Goal: Task Accomplishment & Management: Complete application form

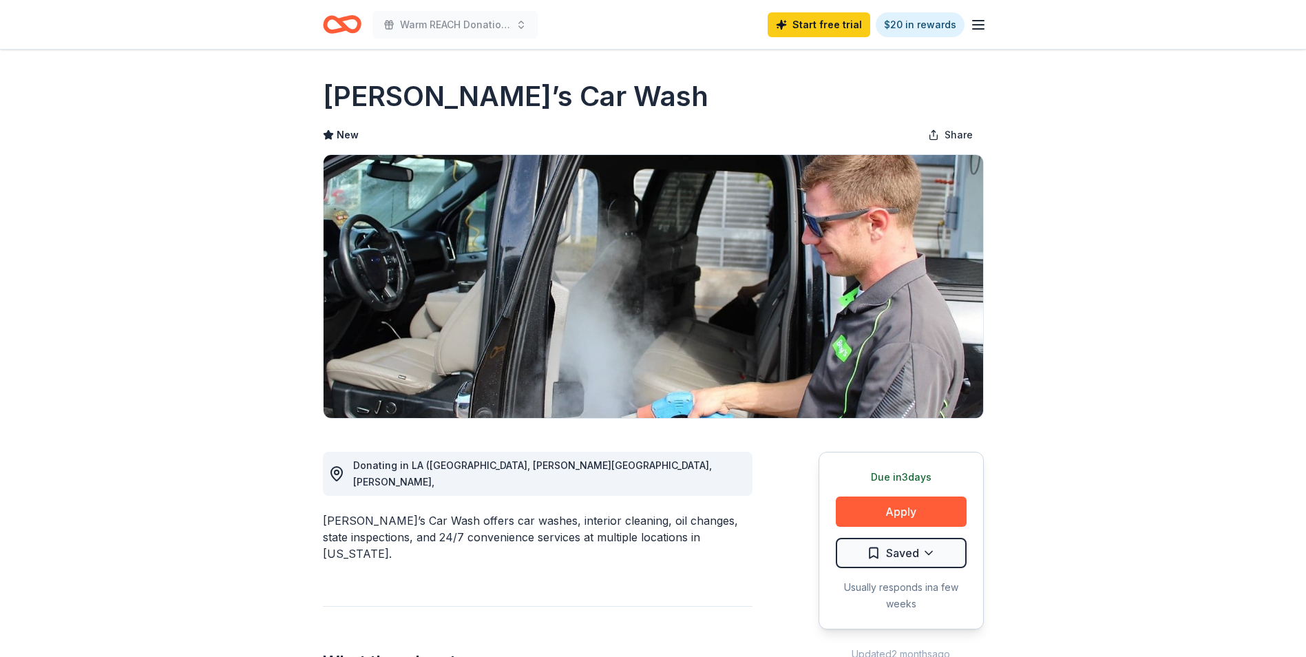
click at [980, 27] on icon "button" at bounding box center [978, 25] width 17 height 17
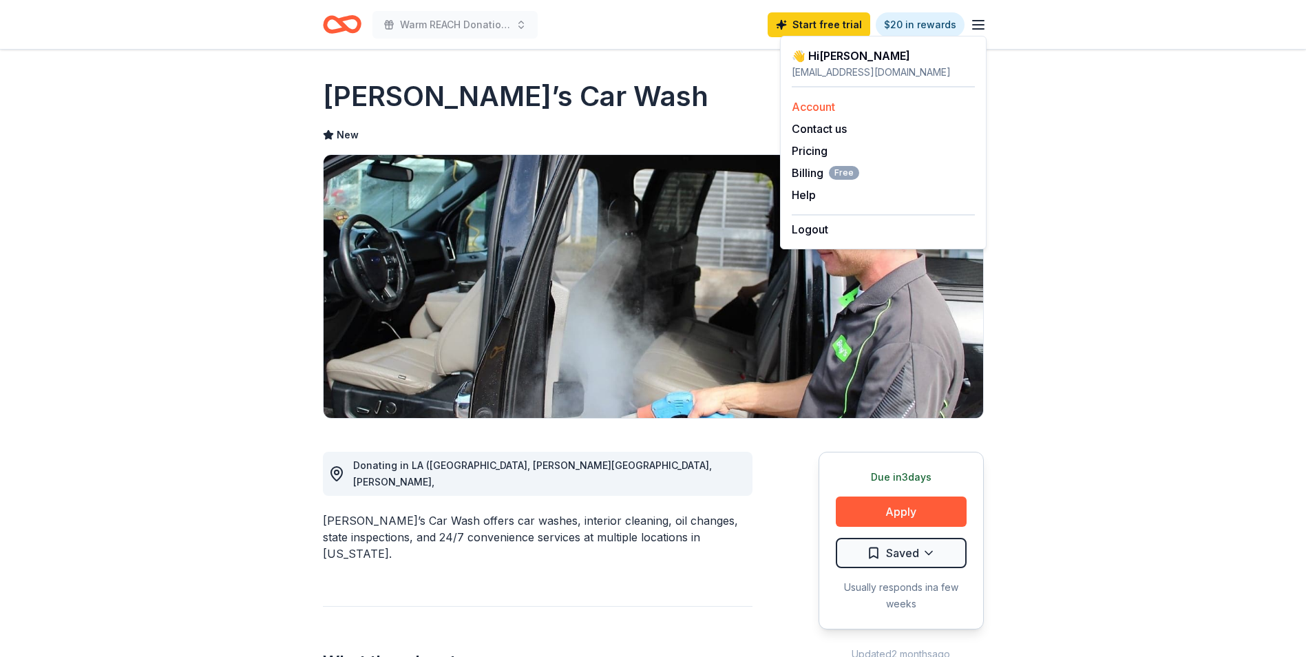
click at [817, 105] on link "Account" at bounding box center [813, 107] width 43 height 14
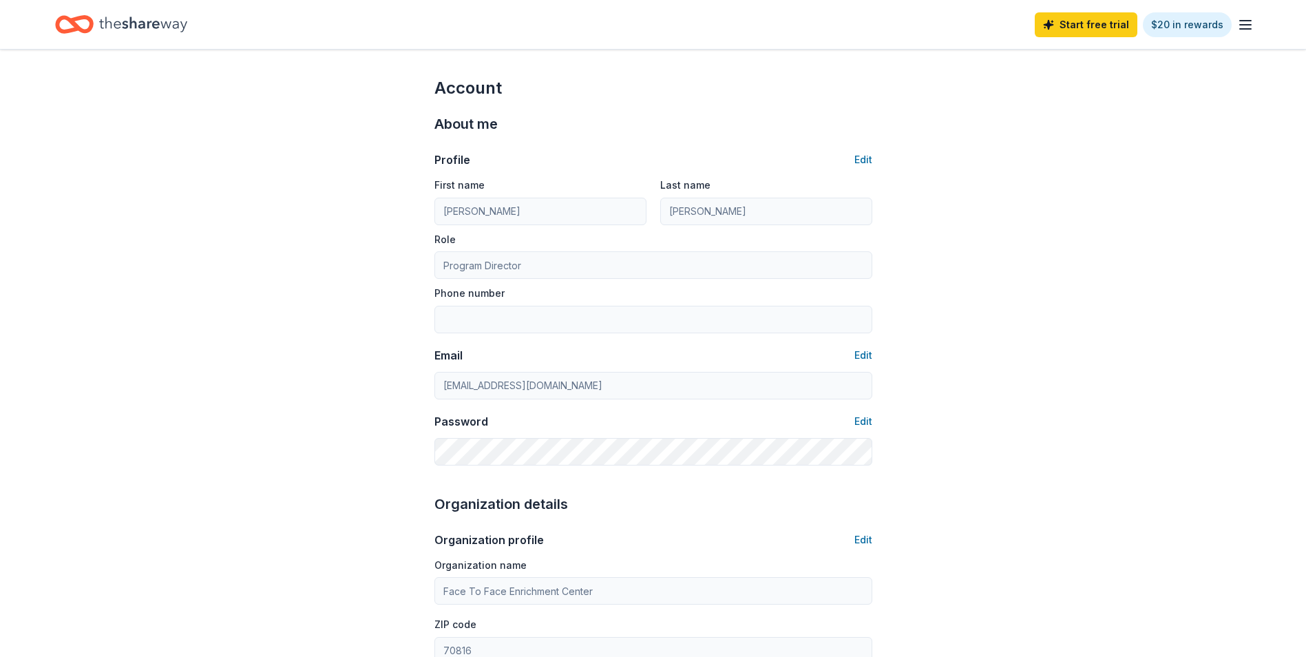
click at [1248, 28] on icon "button" at bounding box center [1245, 25] width 17 height 17
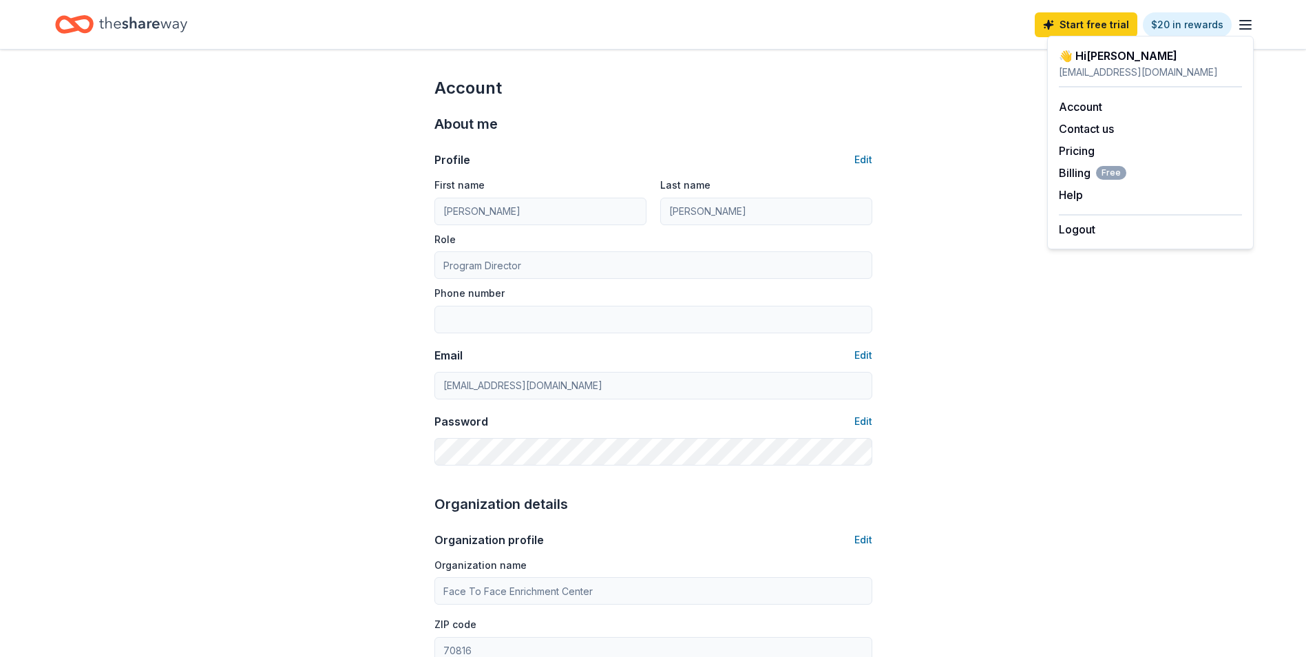
drag, startPoint x: 991, startPoint y: 206, endPoint x: 992, endPoint y: 196, distance: 9.7
click at [991, 204] on div "Account About me Profile Edit First name Samantha Last name Jones Role Program …" at bounding box center [653, 665] width 1306 height 1230
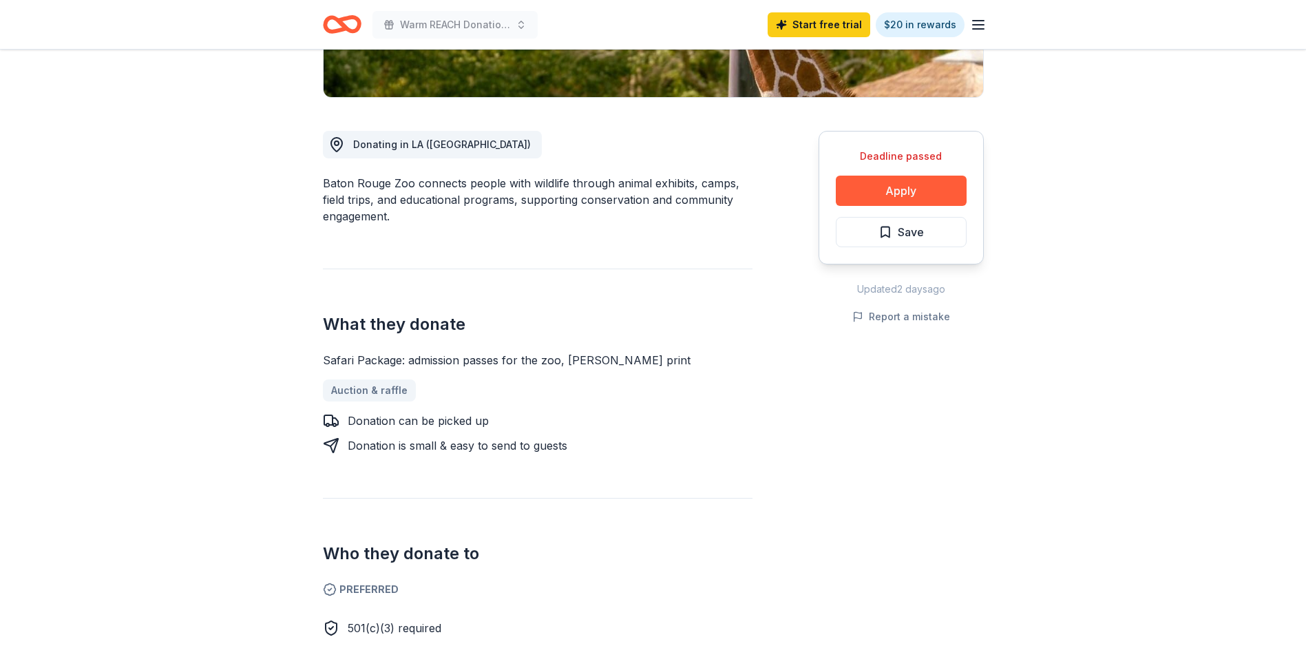
scroll to position [138, 0]
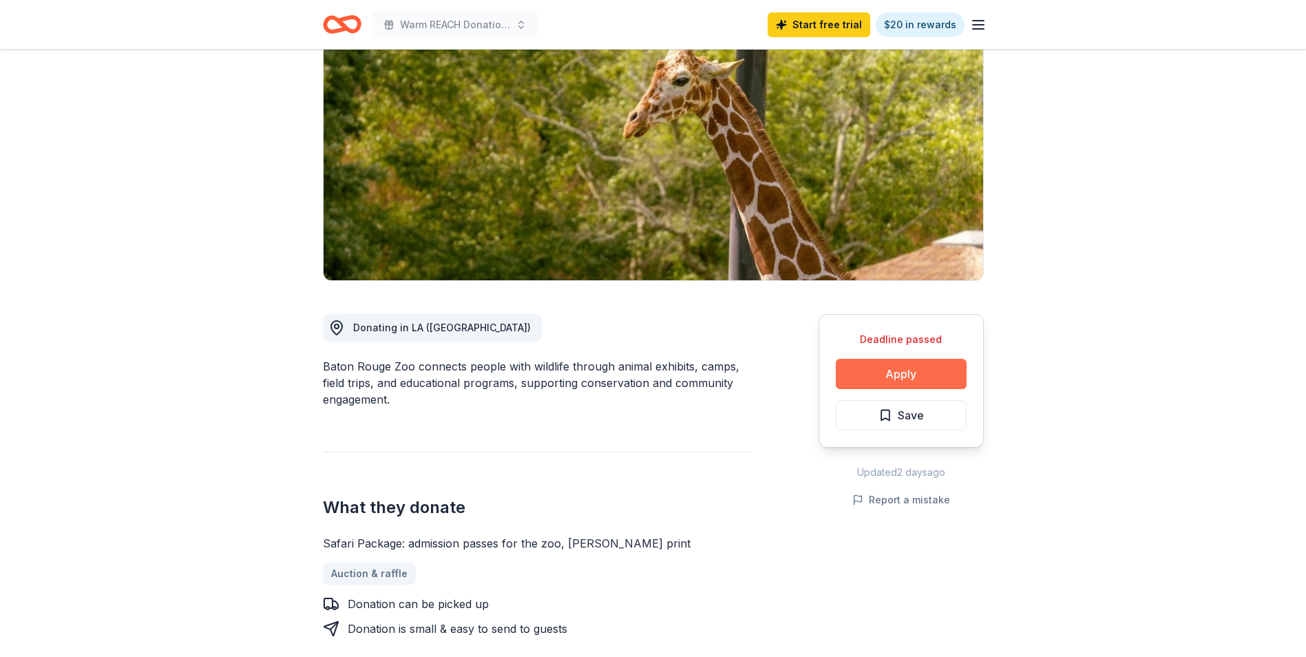
click at [895, 370] on button "Apply" at bounding box center [901, 374] width 131 height 30
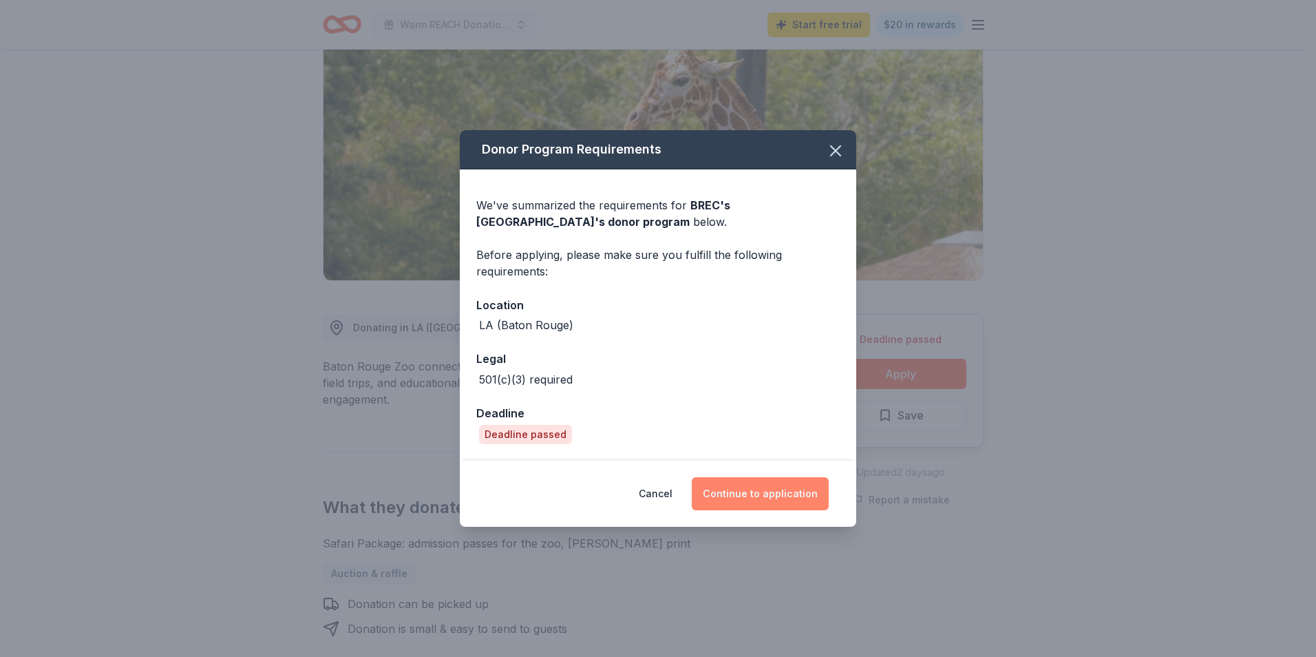
click at [752, 497] on button "Continue to application" at bounding box center [760, 493] width 137 height 33
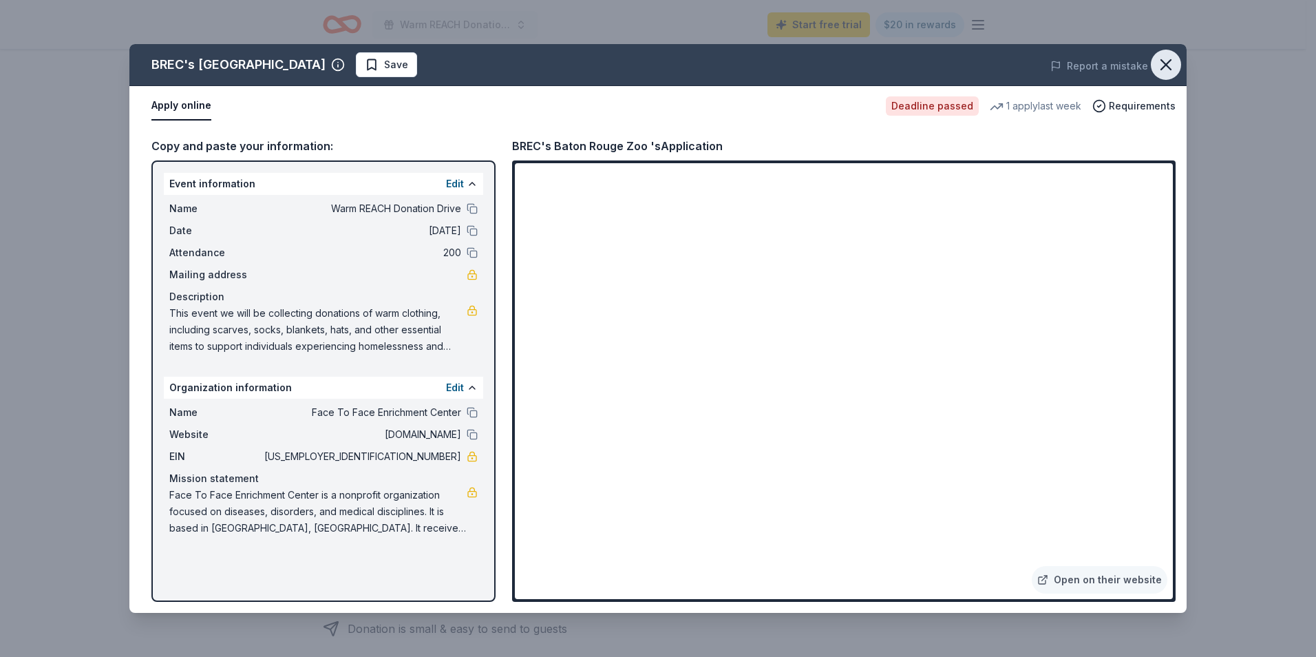
click at [1168, 65] on icon "button" at bounding box center [1166, 64] width 19 height 19
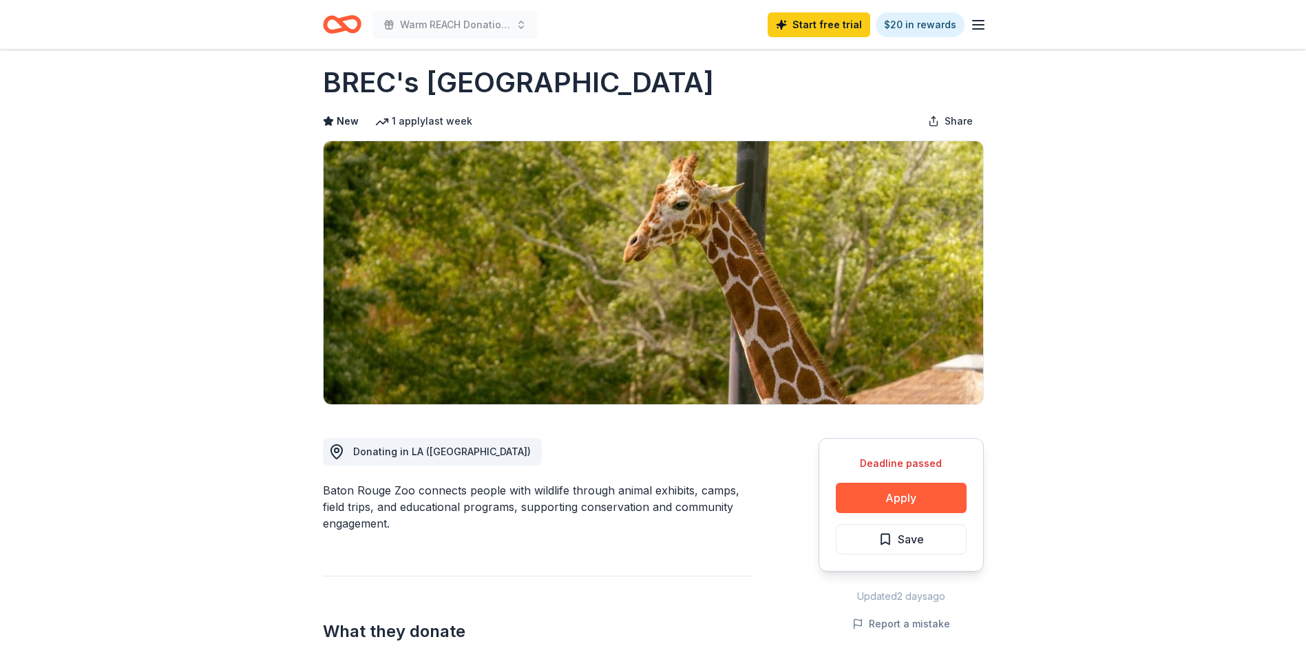
scroll to position [0, 0]
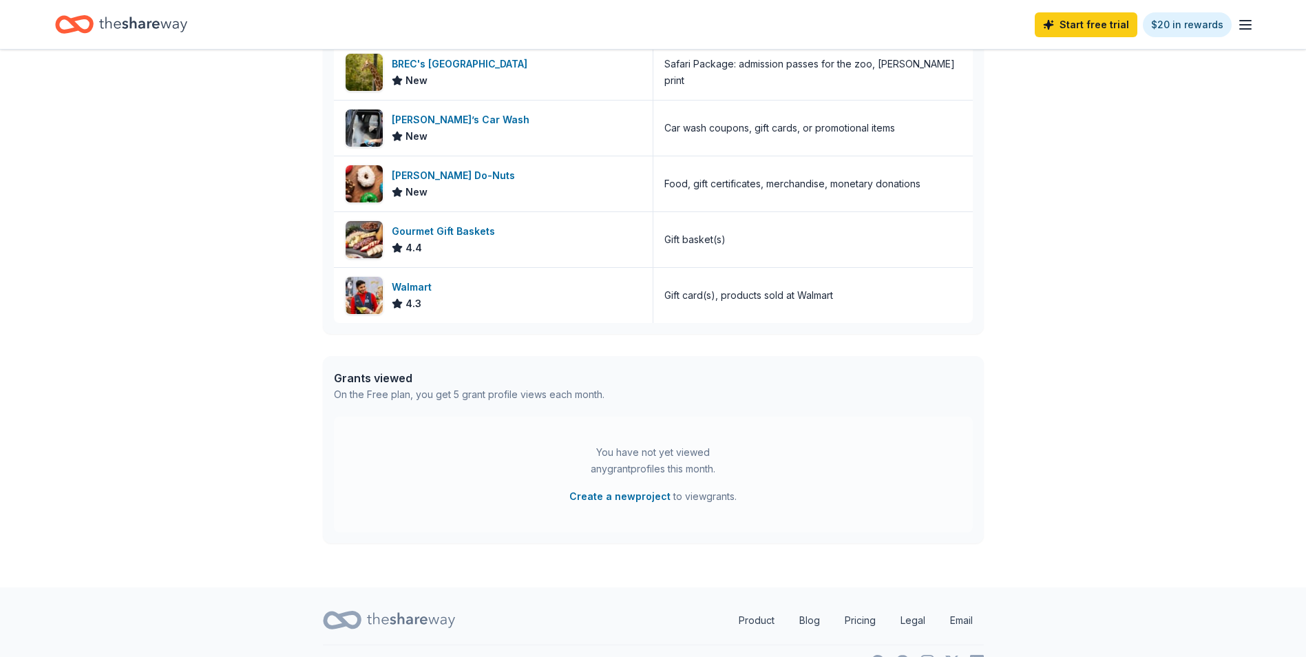
scroll to position [458, 0]
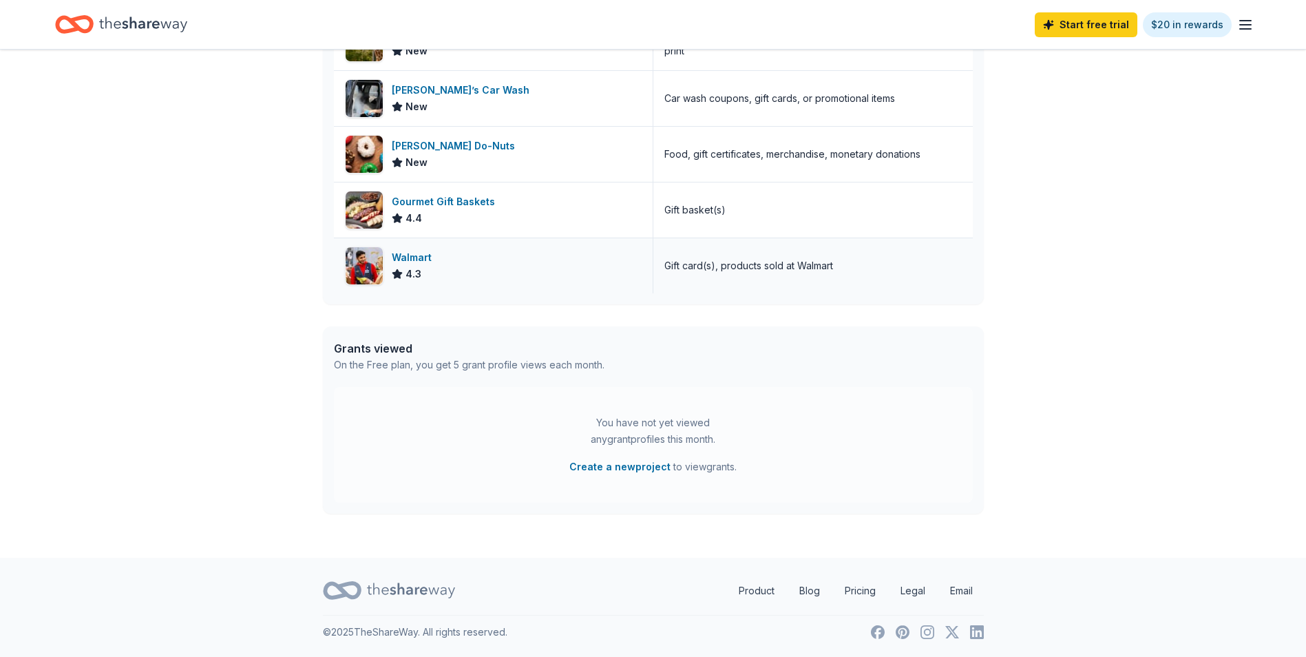
click at [456, 282] on div "Walmart 4.3" at bounding box center [493, 265] width 319 height 55
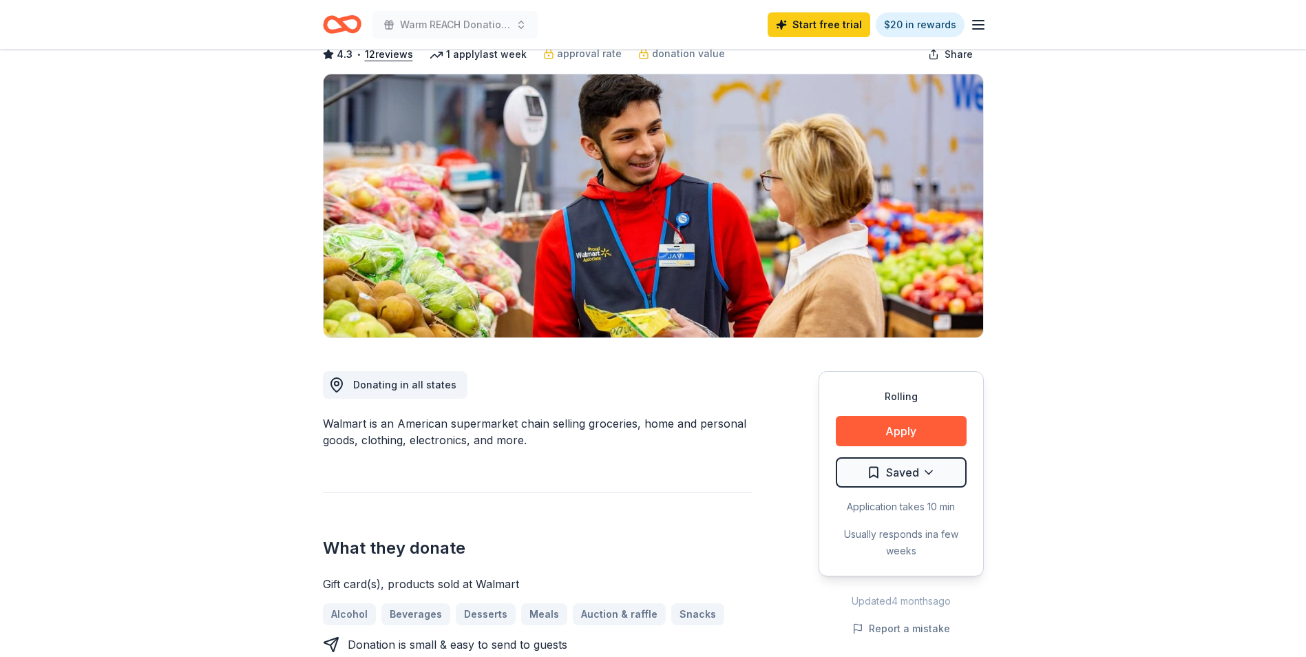
scroll to position [207, 0]
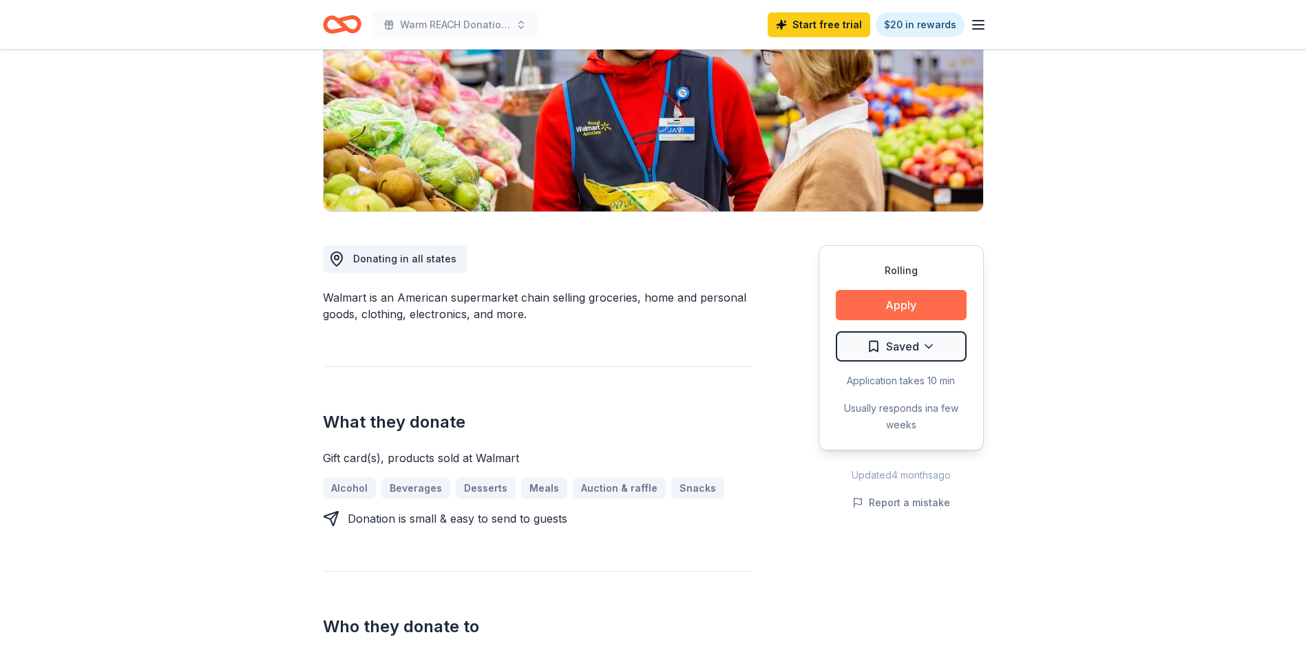
click at [884, 306] on button "Apply" at bounding box center [901, 305] width 131 height 30
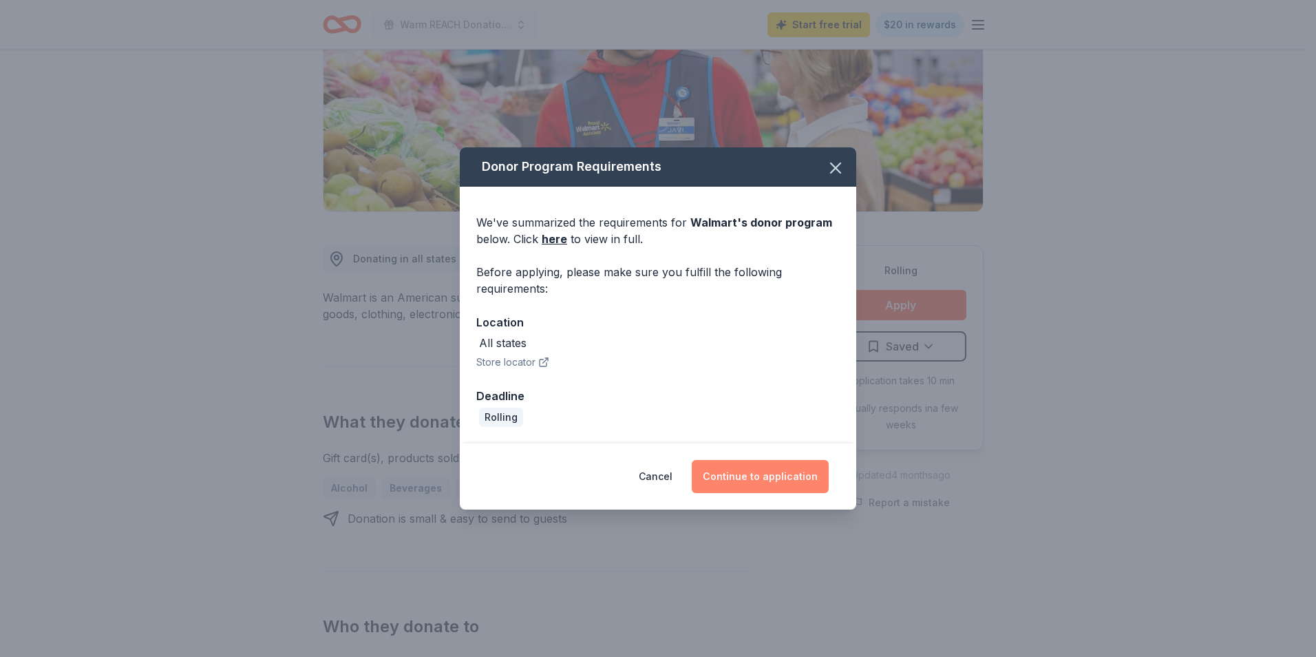
click at [747, 476] on button "Continue to application" at bounding box center [760, 476] width 137 height 33
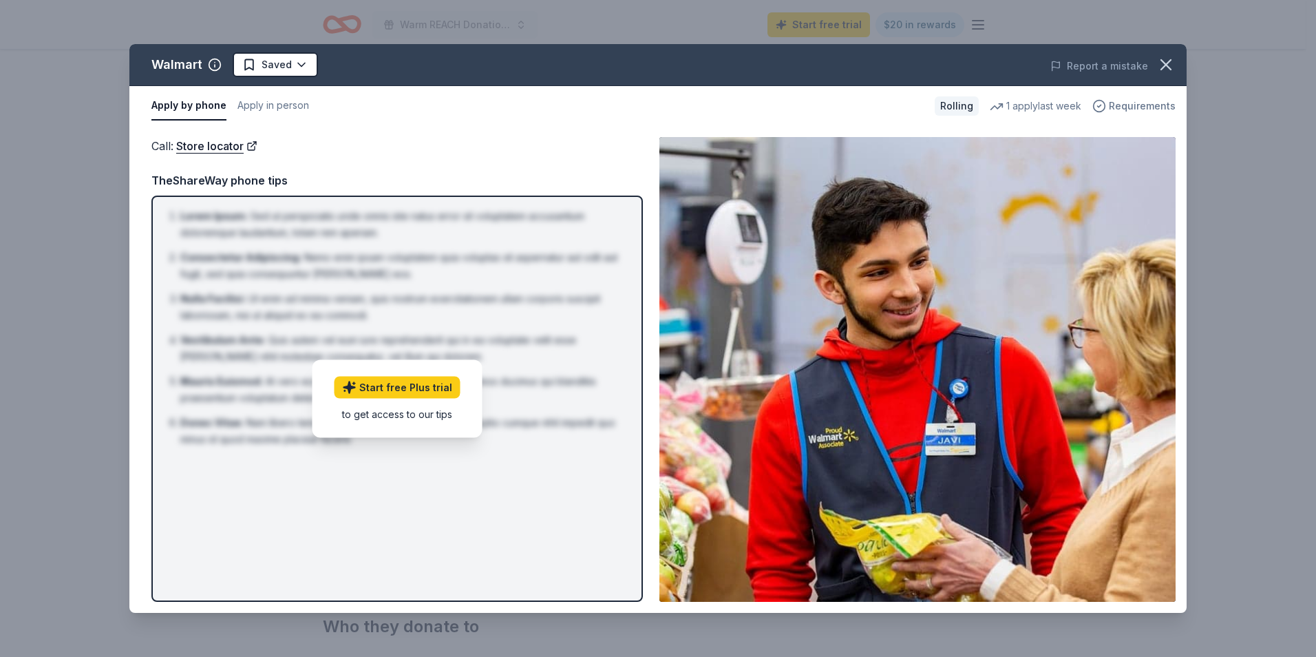
click at [1148, 105] on span "Requirements" at bounding box center [1142, 106] width 67 height 17
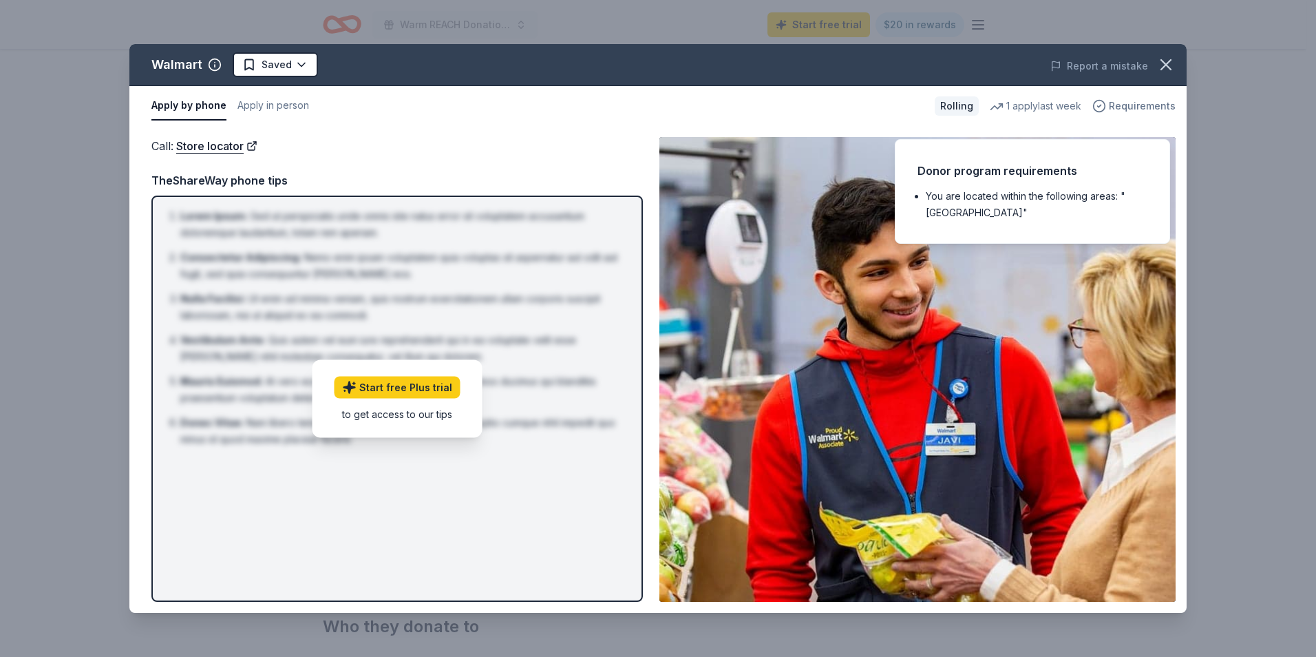
click at [1148, 105] on span "Requirements" at bounding box center [1142, 106] width 67 height 17
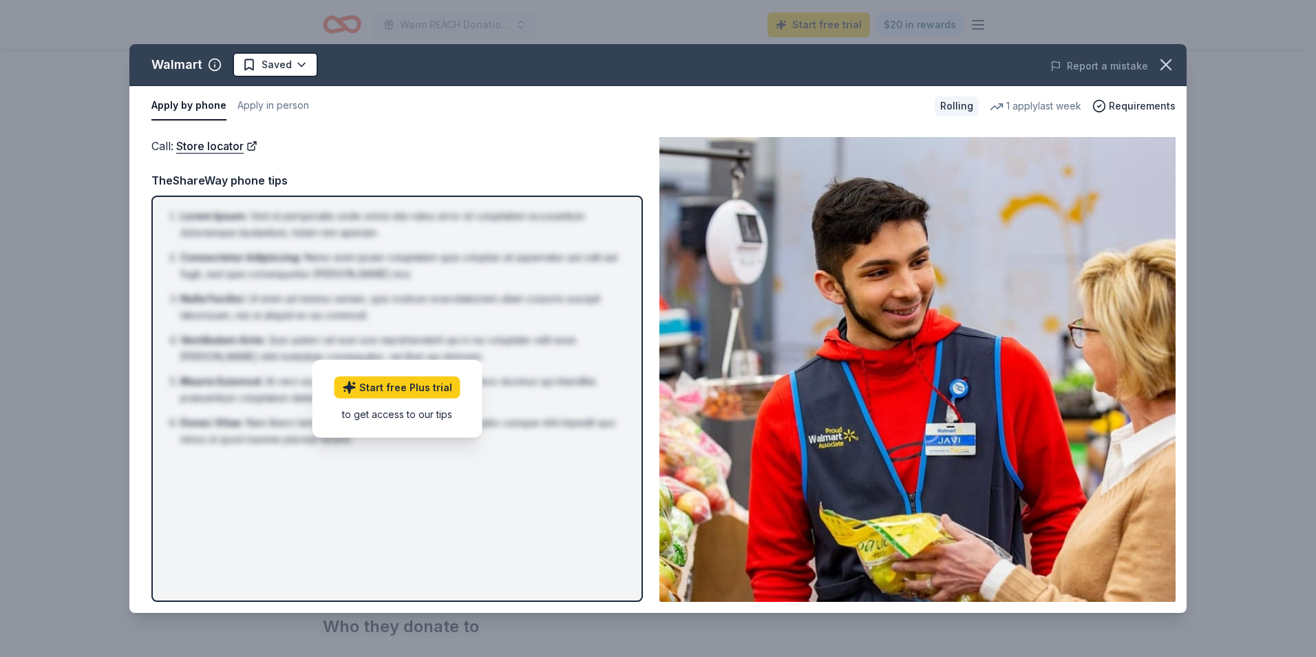
click at [200, 112] on button "Apply by phone" at bounding box center [188, 106] width 75 height 29
click at [260, 107] on button "Apply in person" at bounding box center [274, 106] width 72 height 29
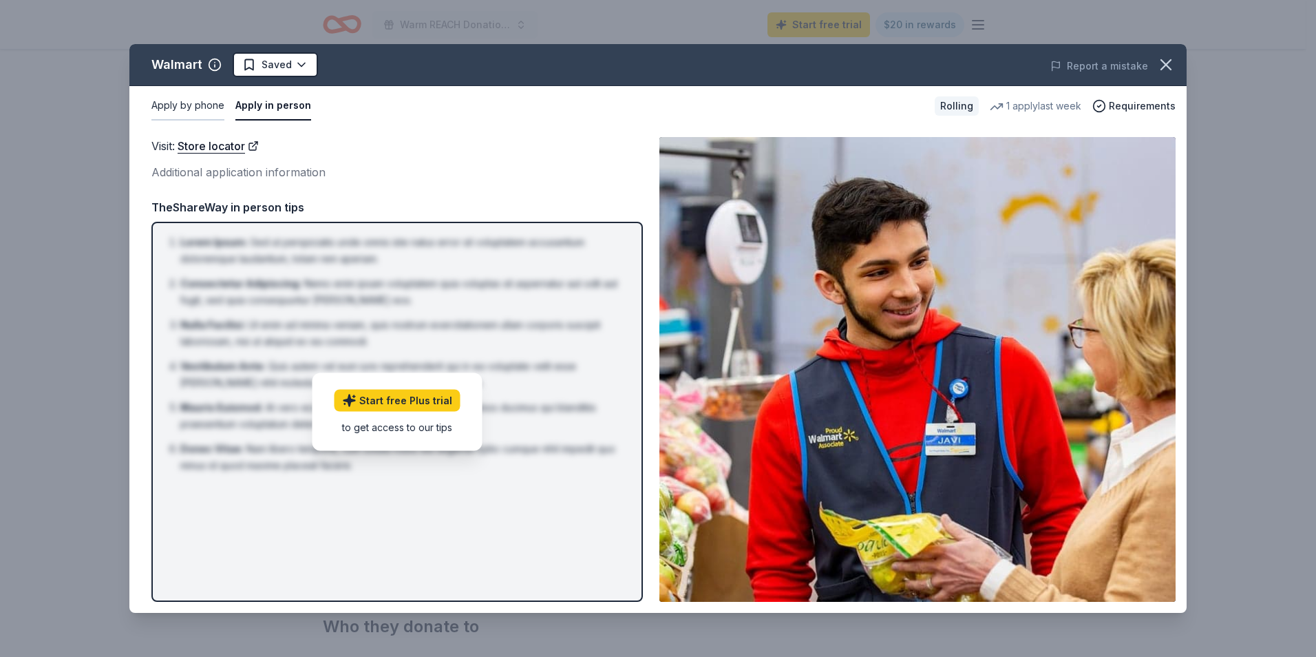
click at [208, 106] on button "Apply by phone" at bounding box center [187, 106] width 73 height 29
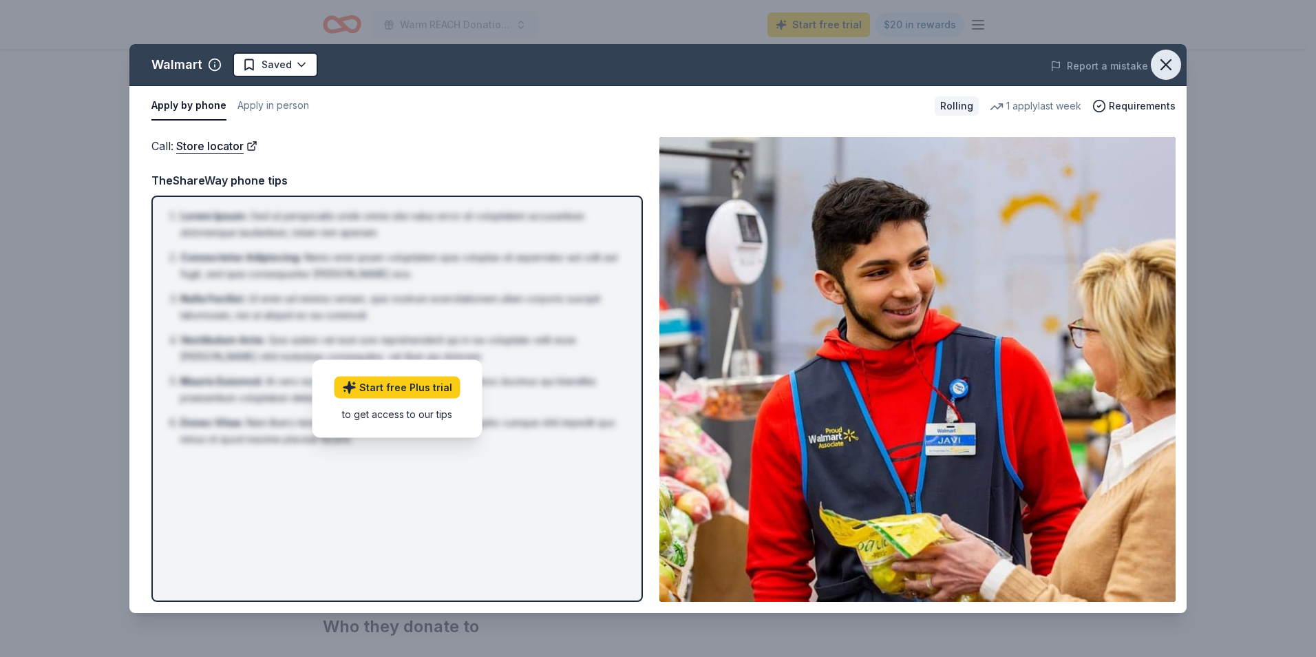
click at [1167, 63] on icon "button" at bounding box center [1166, 65] width 10 height 10
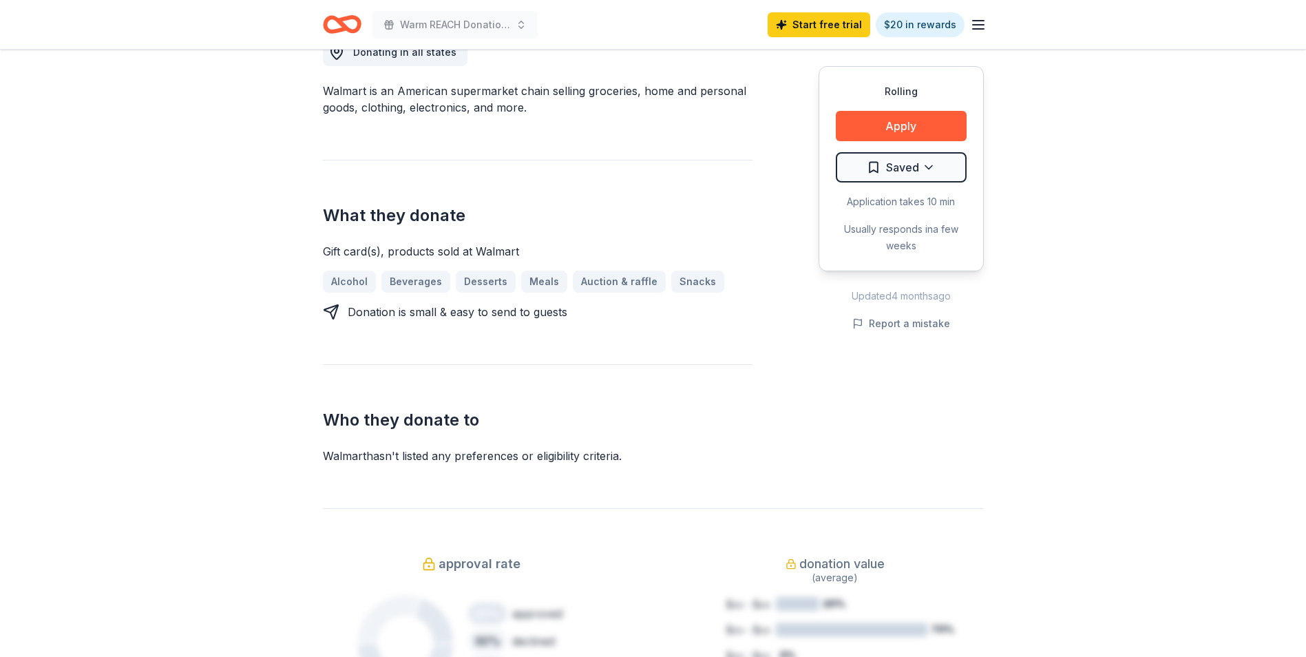
scroll to position [0, 0]
